Goal: Task Accomplishment & Management: Use online tool/utility

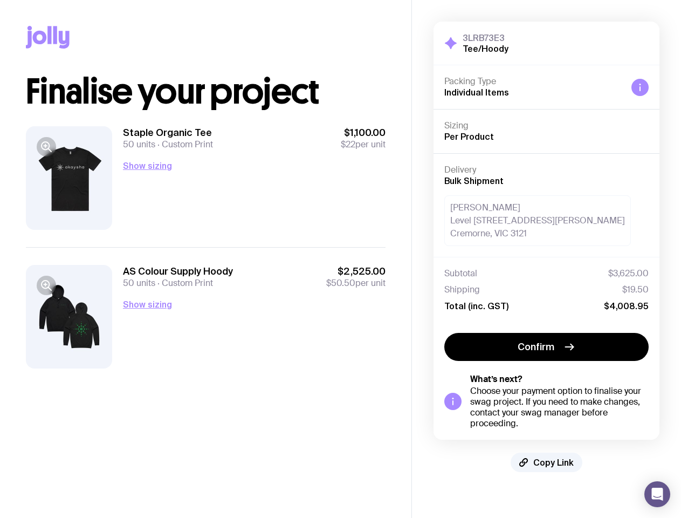
click at [46, 147] on icon "button" at bounding box center [46, 146] width 13 height 13
click at [199, 166] on div at bounding box center [340, 269] width 681 height 518
click at [46, 292] on icon "button" at bounding box center [46, 285] width 13 height 13
click at [199, 366] on div at bounding box center [340, 270] width 681 height 518
click at [640, 87] on div at bounding box center [340, 270] width 681 height 518
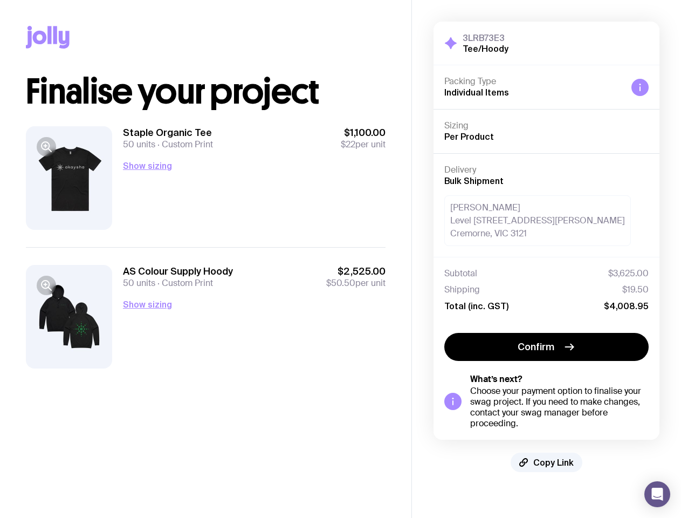
click at [547, 347] on span "Confirm" at bounding box center [536, 346] width 37 height 13
click at [547, 462] on span "Copy Link" at bounding box center [554, 462] width 40 height 11
click at [658, 494] on icon "Open Intercom Messenger" at bounding box center [657, 494] width 11 height 13
